Goal: Browse casually

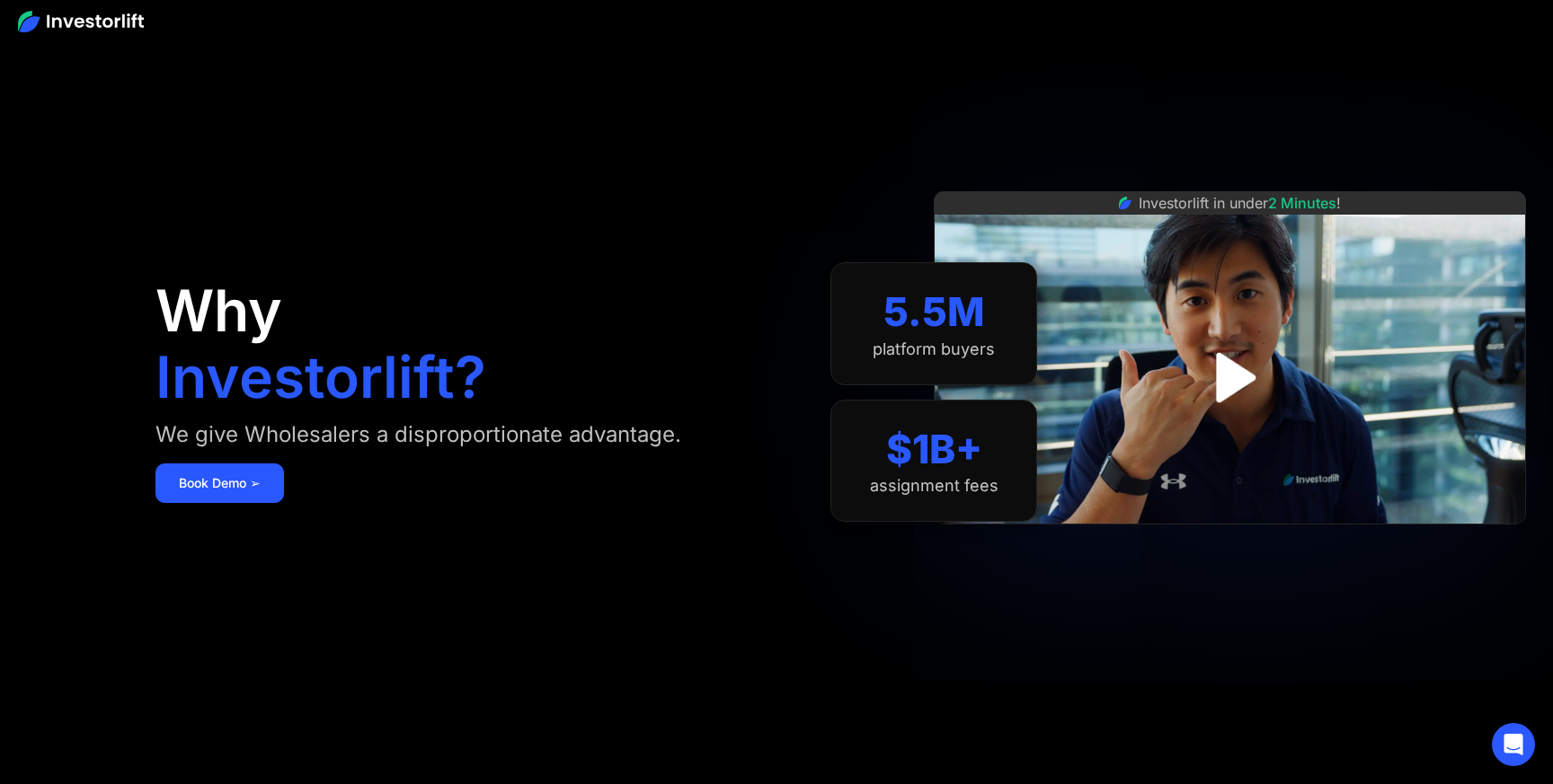
click at [1042, 119] on div "Investorlift in under 2 Minutes !" at bounding box center [1230, 392] width 592 height 784
click at [84, 31] on img at bounding box center [80, 22] width 126 height 22
click at [72, 23] on img at bounding box center [80, 22] width 126 height 22
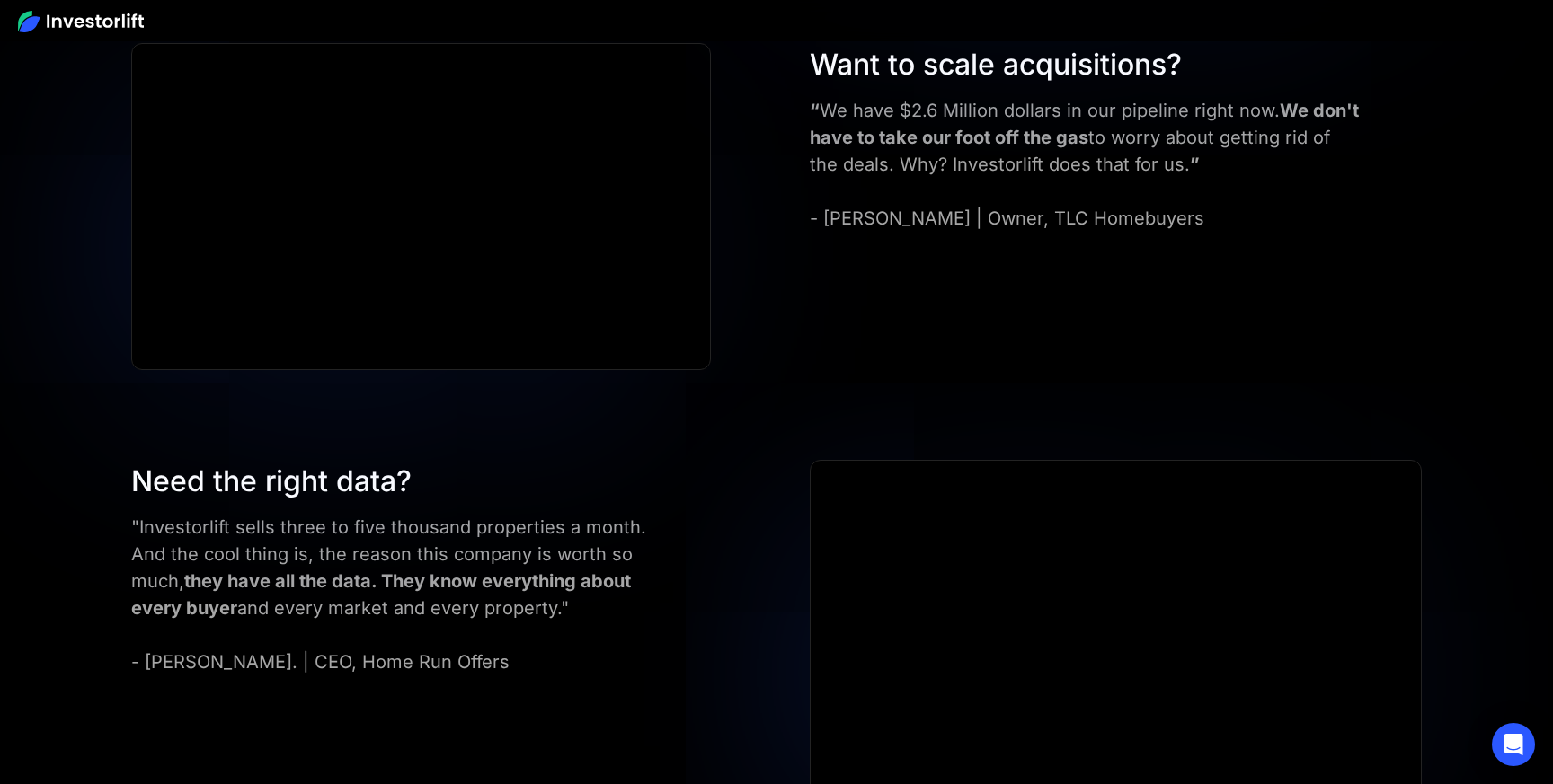
scroll to position [7296, 0]
